Goal: Information Seeking & Learning: Check status

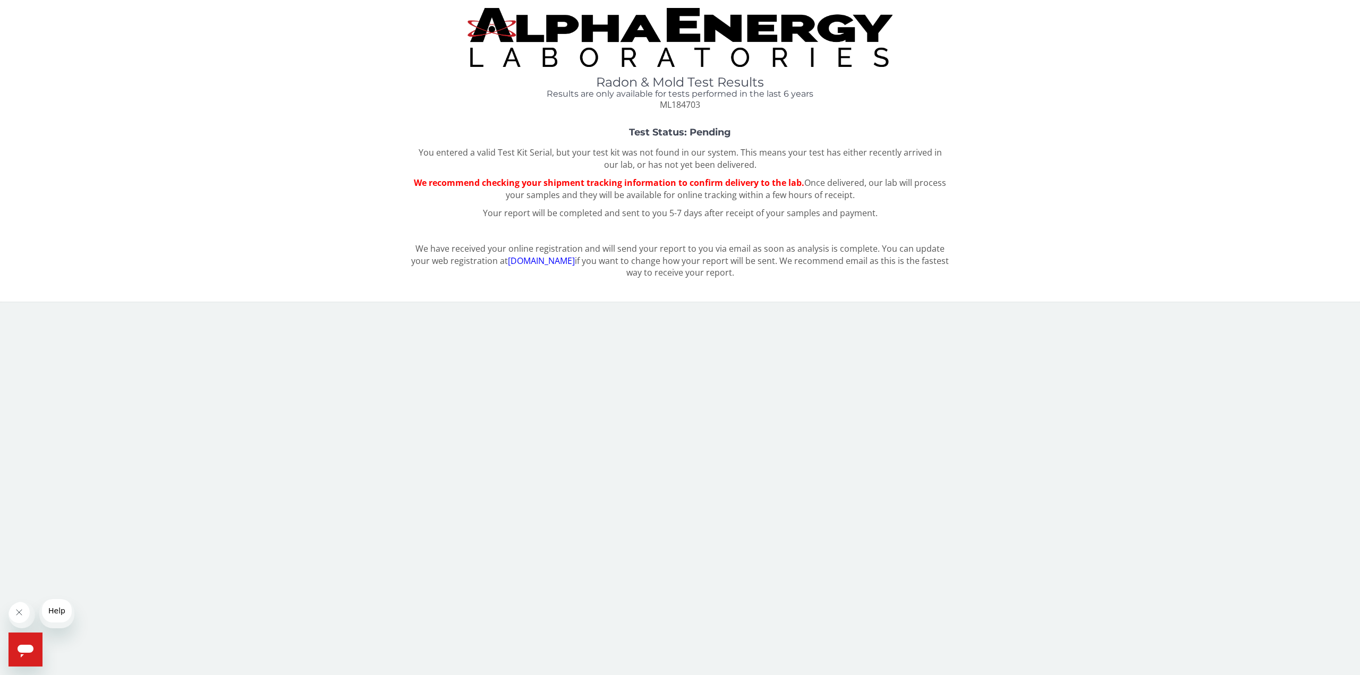
click at [806, 125] on div "Radon & Mold Test Results Results are only available for tests performed in the…" at bounding box center [680, 146] width 1344 height 277
